Goal: Check status: Check status

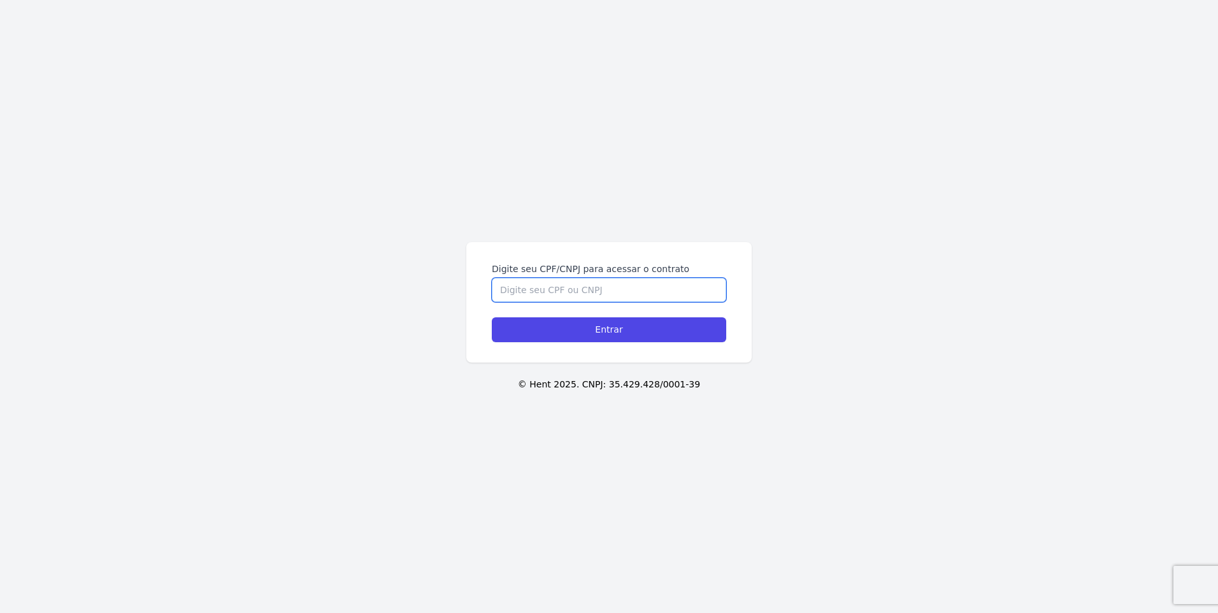
click at [588, 286] on input "Digite seu CPF/CNPJ para acessar o contrato" at bounding box center [609, 290] width 234 height 24
type input "35330693896"
click at [492, 317] on input "Entrar" at bounding box center [609, 329] width 234 height 25
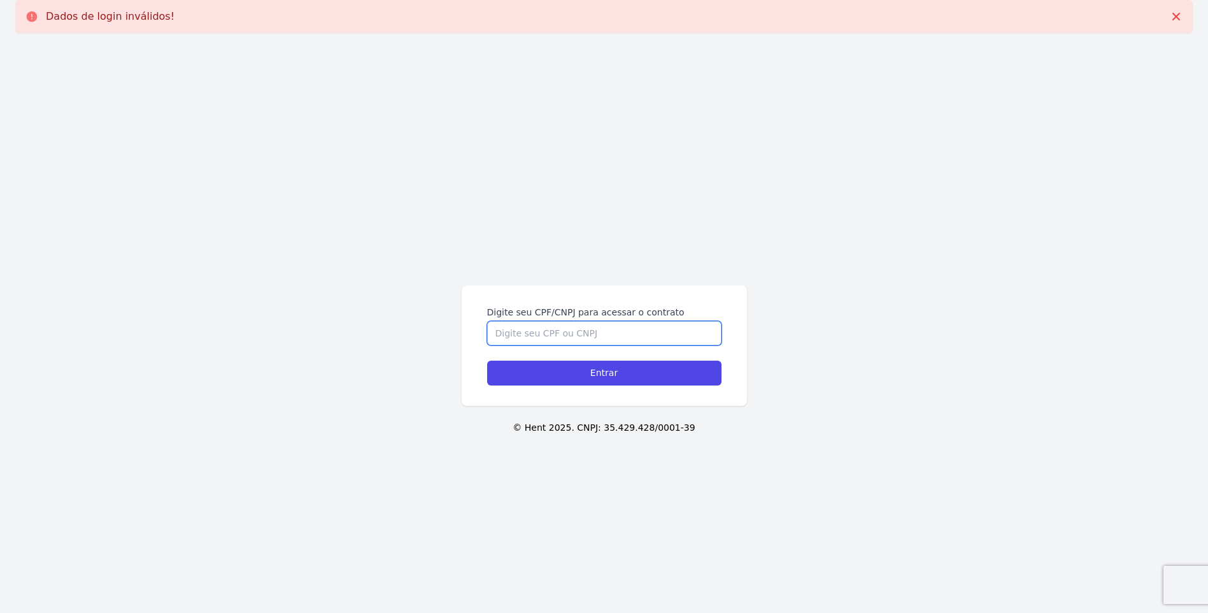
click at [578, 336] on input "Digite seu CPF/CNPJ para acessar o contrato" at bounding box center [604, 333] width 234 height 24
type input "38668396854"
click at [487, 360] on input "Entrar" at bounding box center [604, 372] width 234 height 25
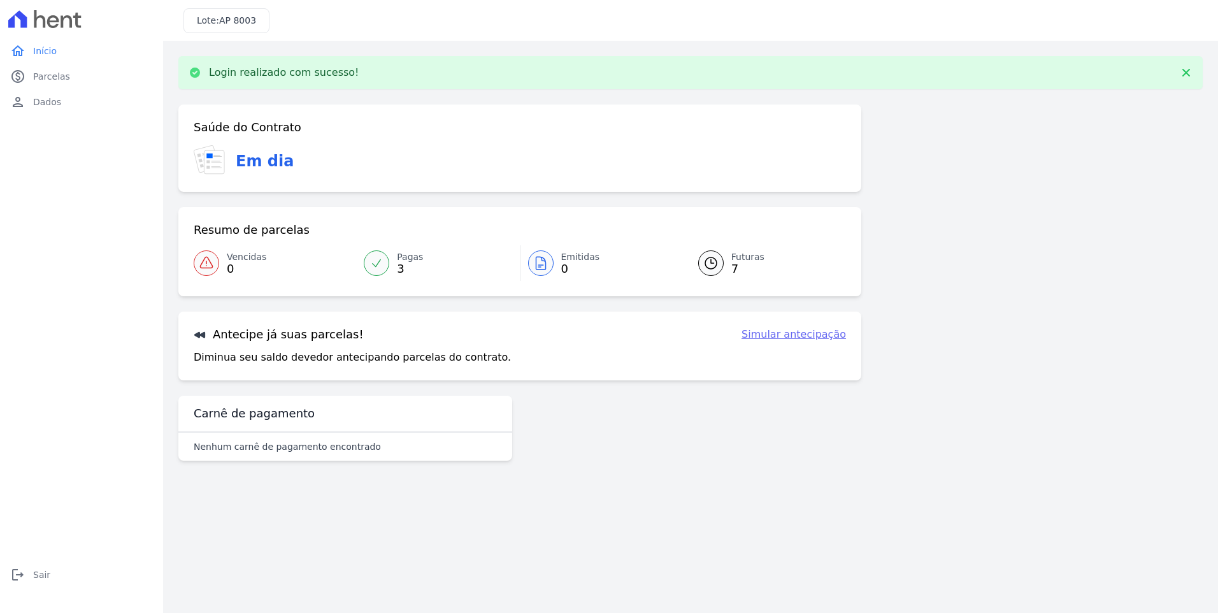
click at [383, 267] on div at bounding box center [376, 262] width 25 height 25
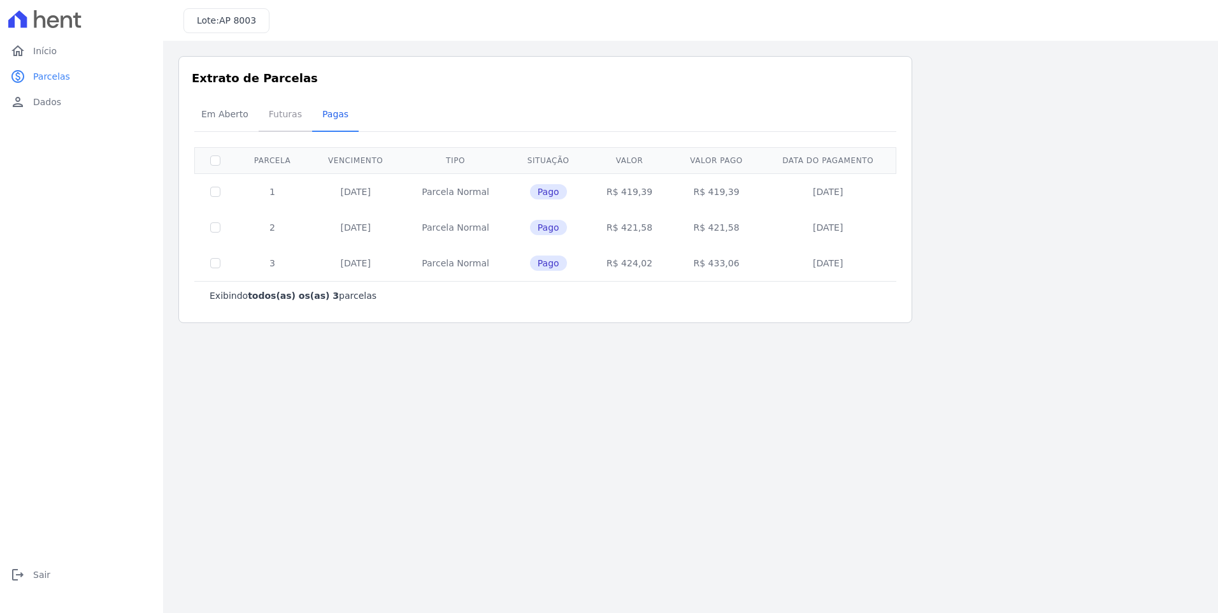
click at [277, 115] on span "Futuras" at bounding box center [285, 113] width 48 height 25
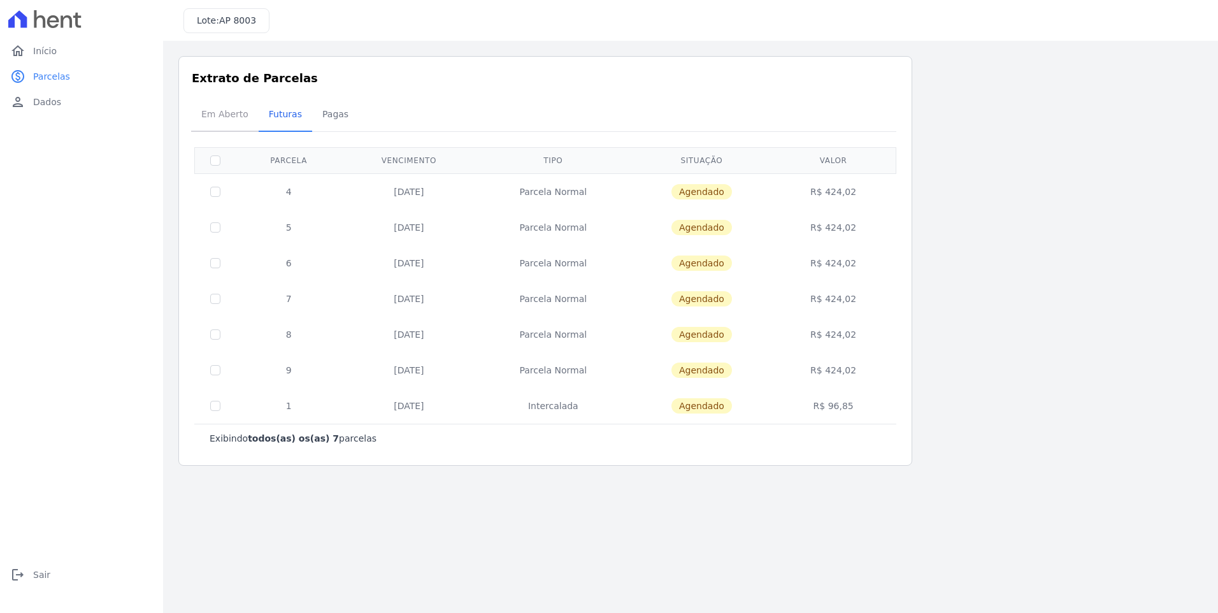
click at [229, 117] on span "Em Aberto" at bounding box center [225, 113] width 62 height 25
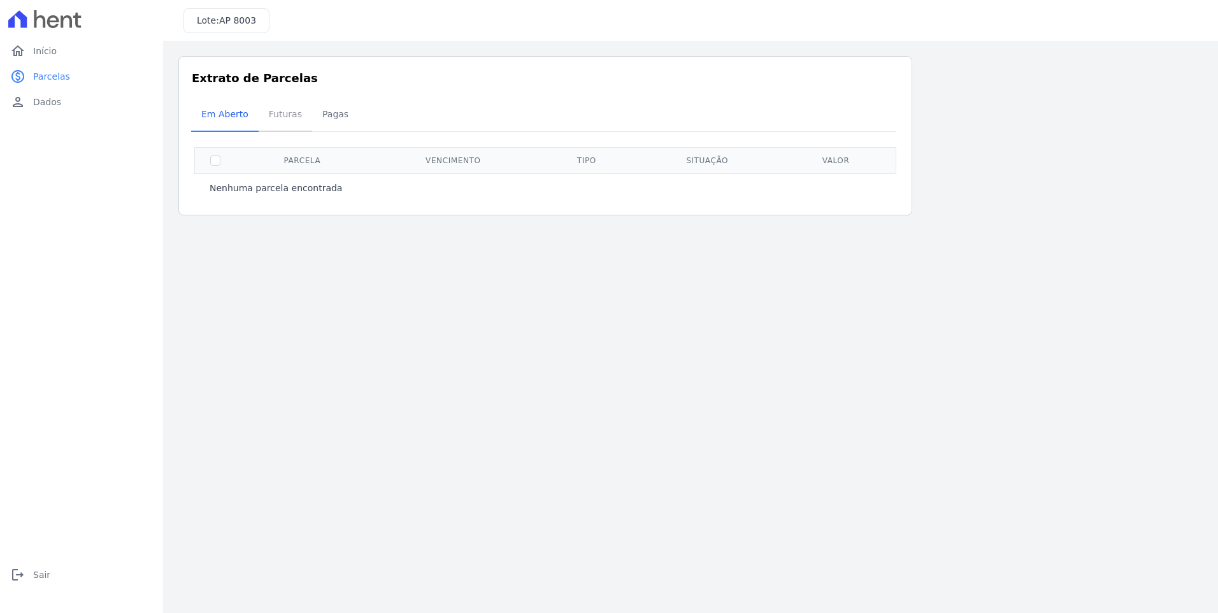
click at [283, 110] on span "Futuras" at bounding box center [285, 113] width 48 height 25
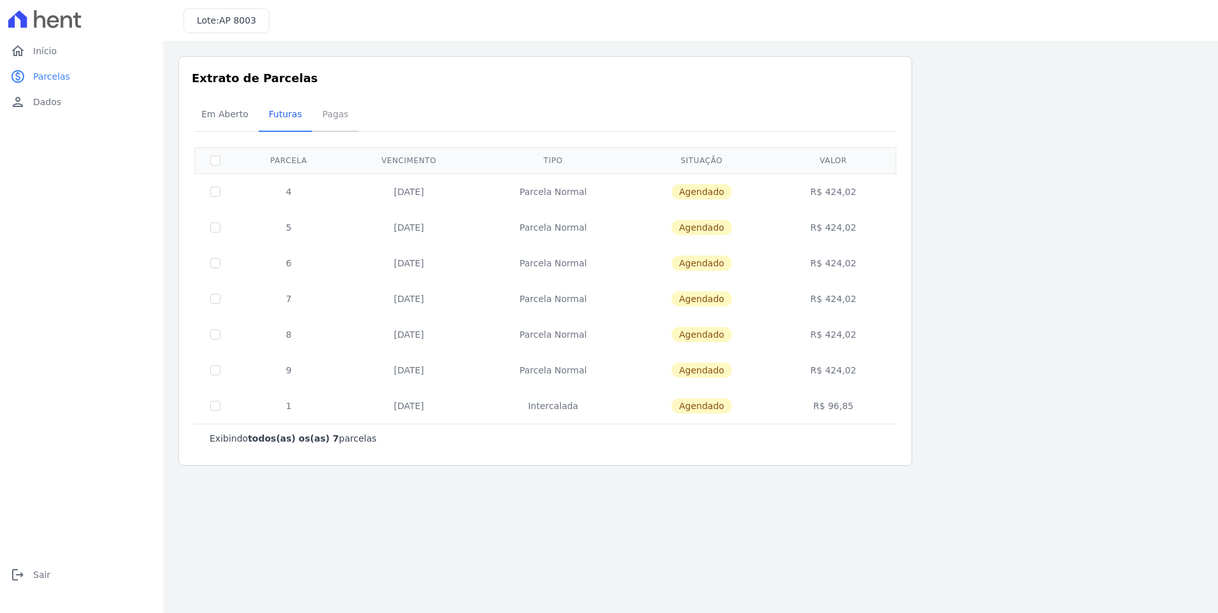
click at [328, 112] on span "Pagas" at bounding box center [335, 113] width 41 height 25
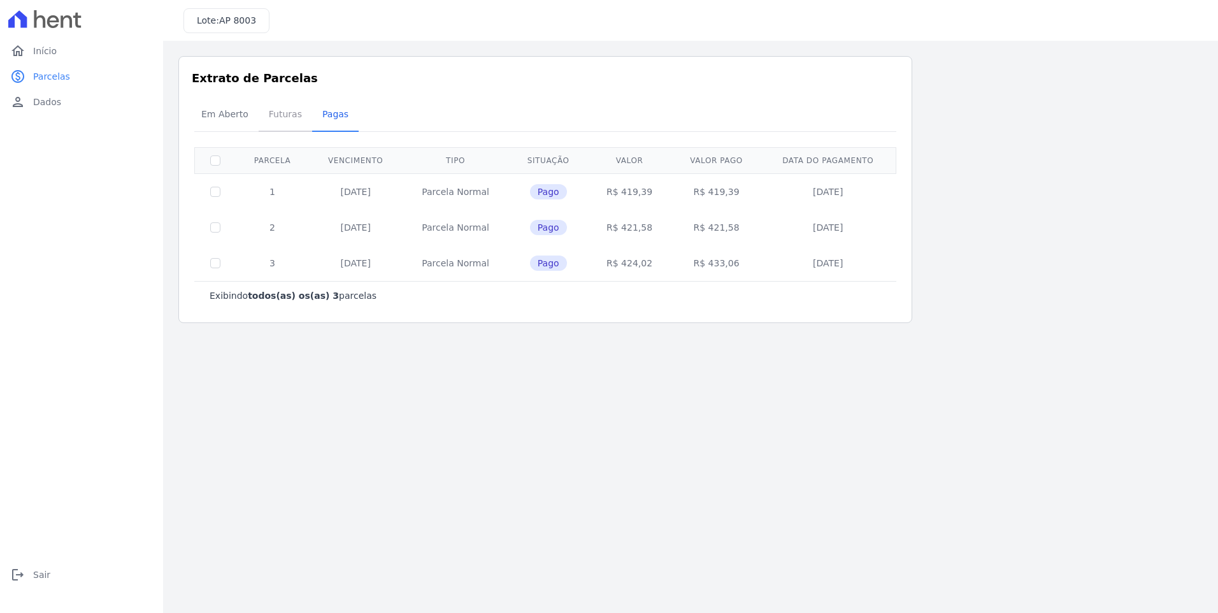
click at [282, 111] on span "Futuras" at bounding box center [285, 113] width 48 height 25
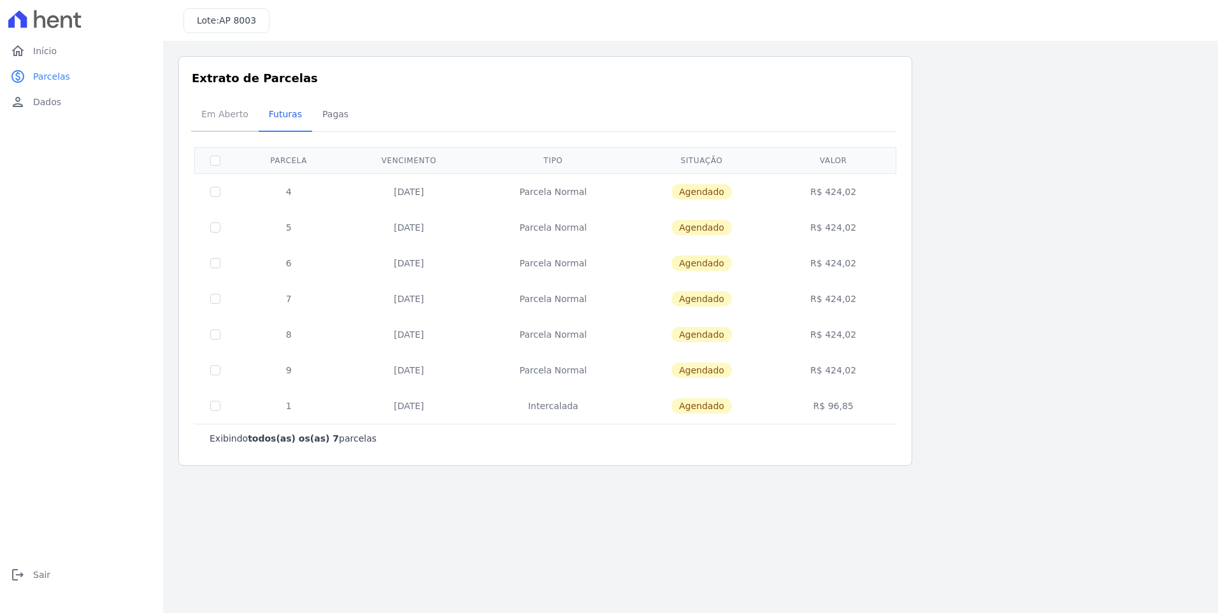
click at [236, 111] on span "Em Aberto" at bounding box center [225, 113] width 62 height 25
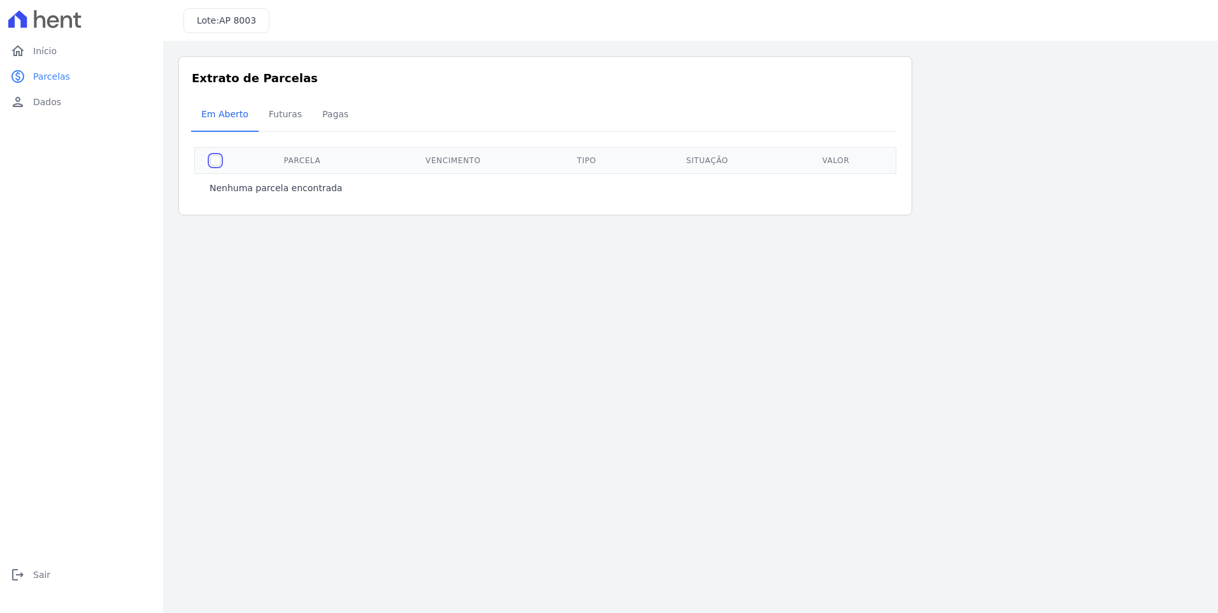
click at [218, 162] on input "checkbox" at bounding box center [215, 160] width 10 height 10
click at [219, 162] on input "checkbox" at bounding box center [215, 160] width 10 height 10
checkbox input "false"
click at [270, 118] on span "Futuras" at bounding box center [285, 113] width 48 height 25
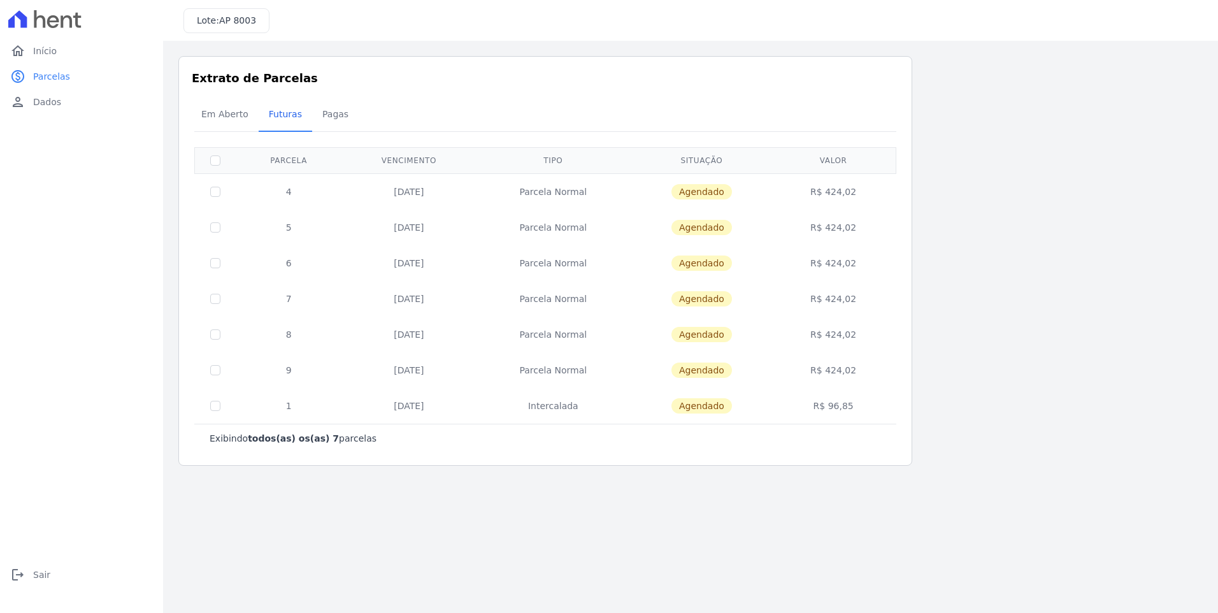
click at [221, 190] on td at bounding box center [215, 191] width 41 height 36
click at [213, 190] on input "checkbox" at bounding box center [215, 192] width 10 height 10
checkbox input "true"
drag, startPoint x: 289, startPoint y: 429, endPoint x: 310, endPoint y: 425, distance: 20.9
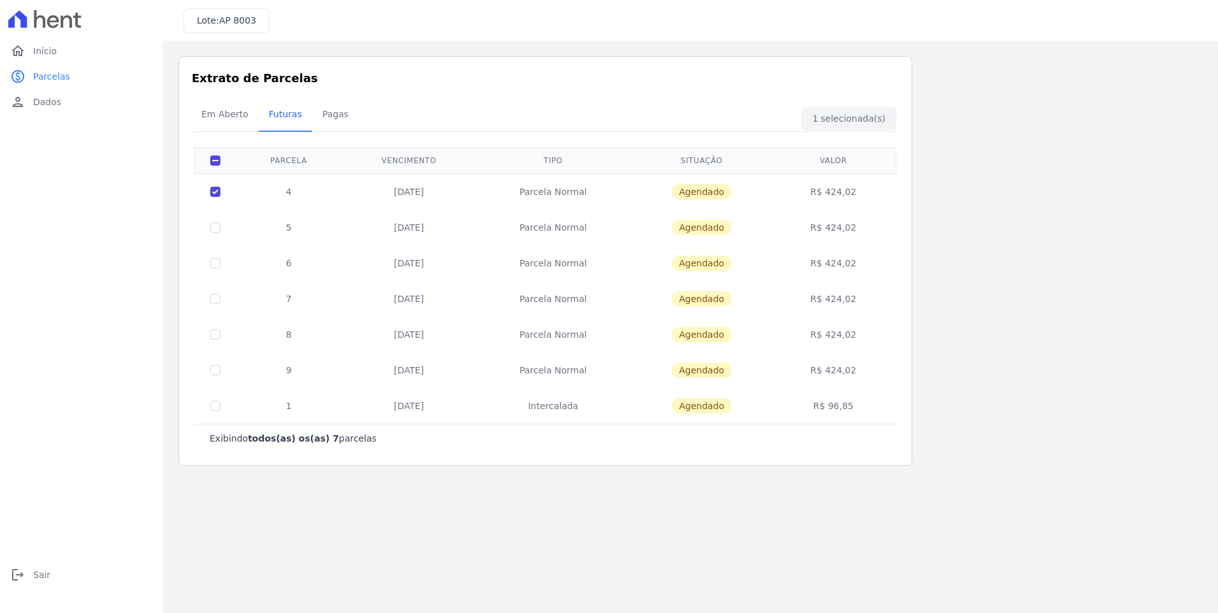
click at [289, 430] on div "Exibindo todos(as) os(as) 7 parcelas" at bounding box center [545, 438] width 702 height 29
click at [222, 17] on span "AP 8003" at bounding box center [237, 20] width 37 height 10
click at [834, 189] on td "R$ 424,02" at bounding box center [833, 191] width 120 height 36
